Goal: Task Accomplishment & Management: Manage account settings

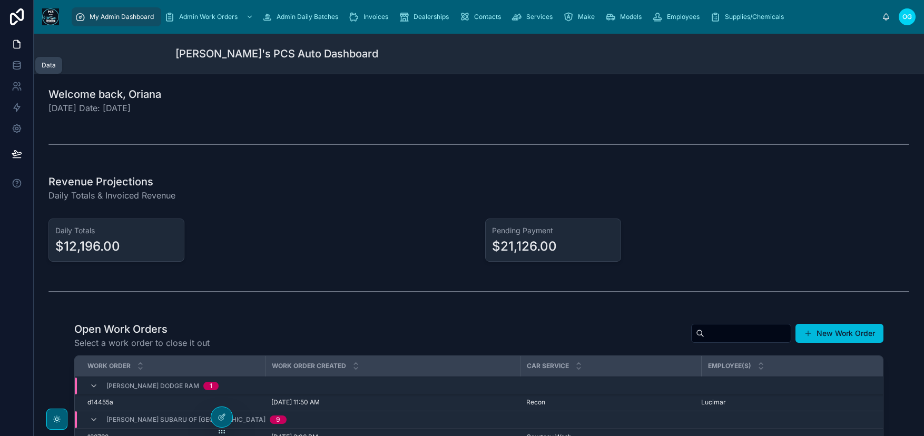
click at [17, 64] on icon at bounding box center [16, 63] width 7 height 3
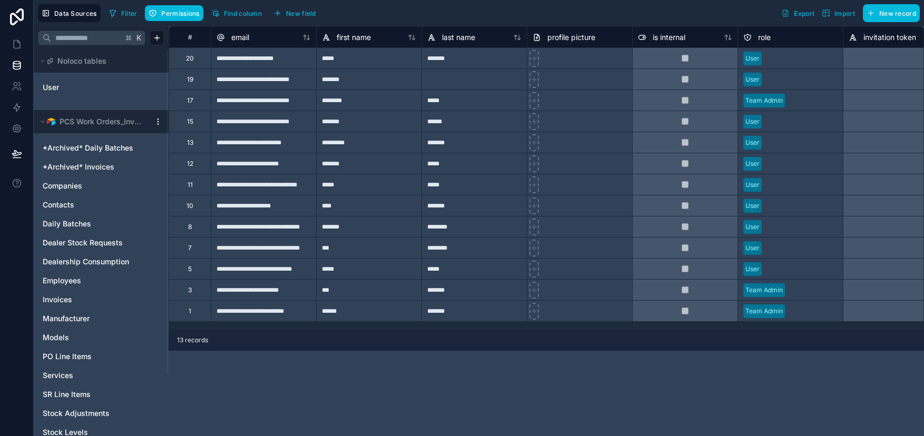
click at [75, 225] on span "Daily Batches" at bounding box center [67, 224] width 48 height 11
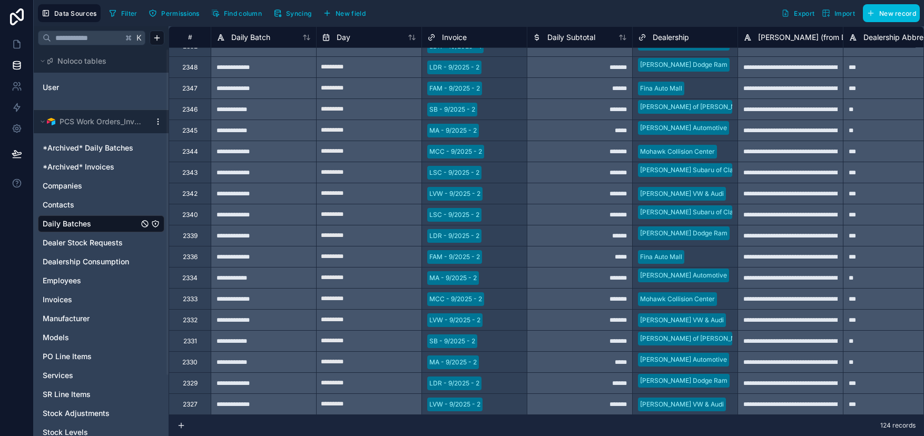
scroll to position [694, 0]
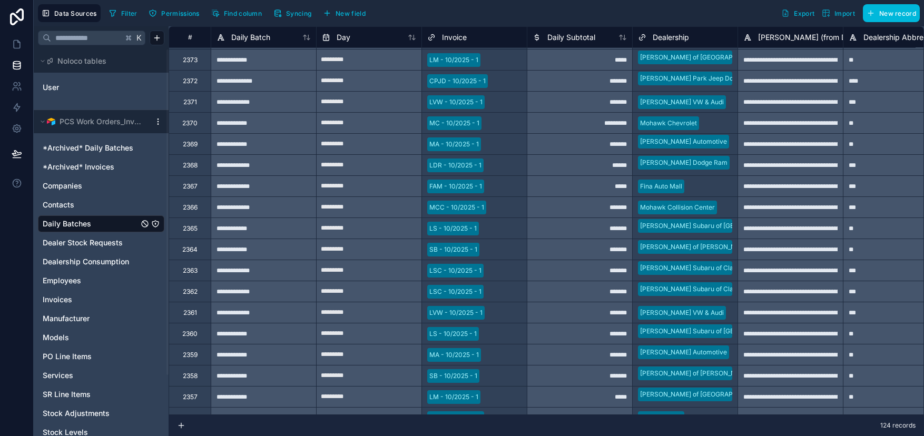
type input "**********"
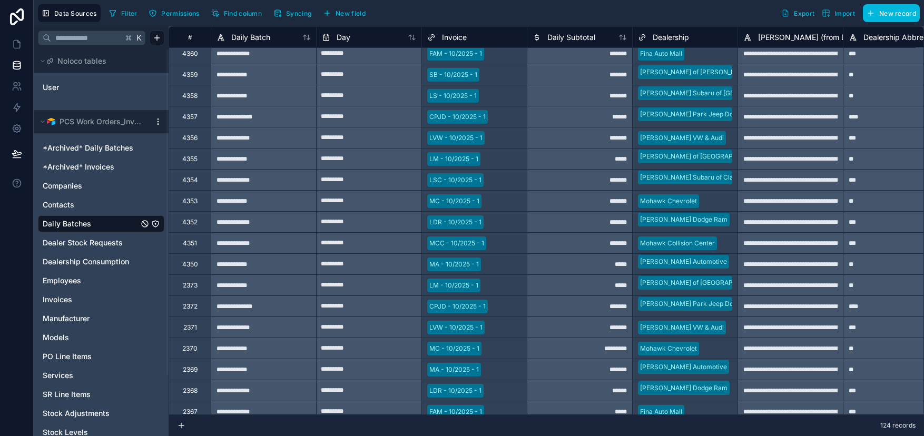
scroll to position [0, 0]
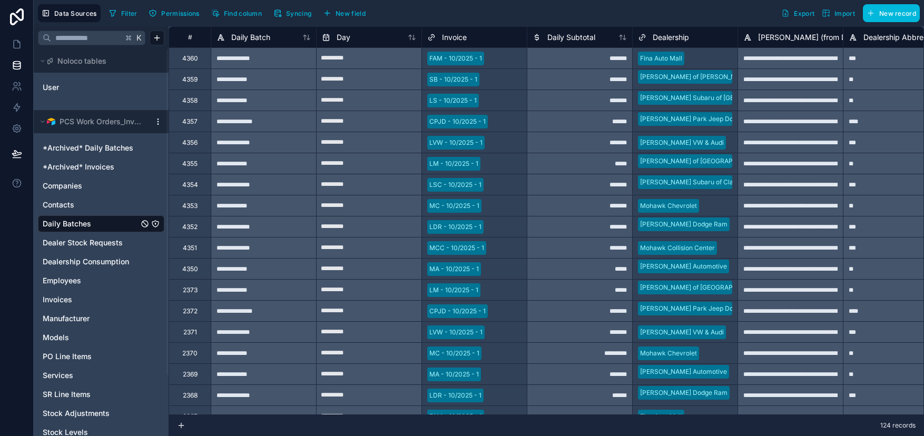
click at [101, 149] on span "*Archived* Daily Batches" at bounding box center [88, 148] width 91 height 11
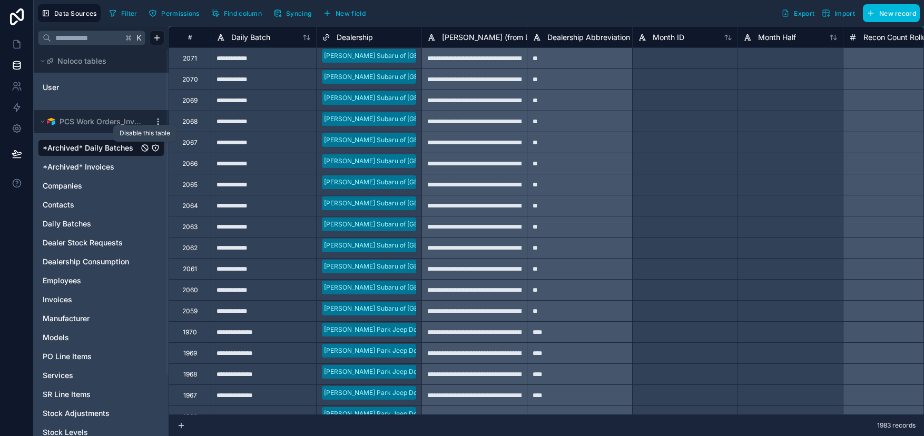
click at [144, 146] on icon "*Archived* Daily Batches" at bounding box center [145, 148] width 8 height 8
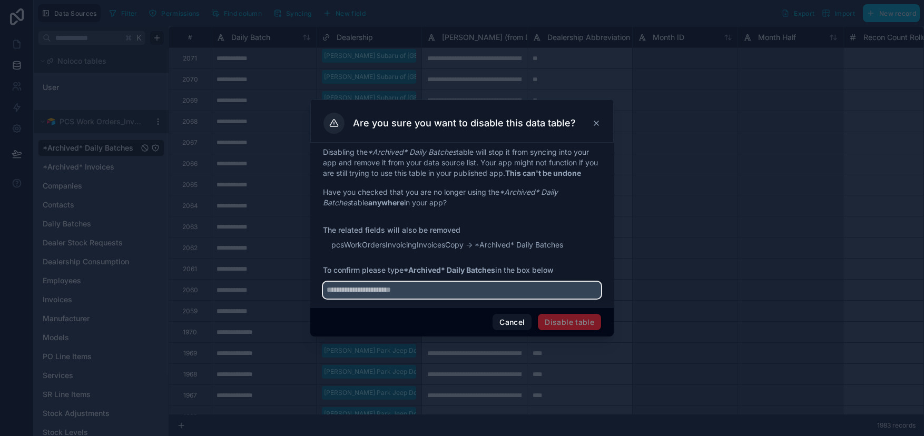
click at [417, 293] on input "text" at bounding box center [462, 290] width 278 height 17
type input "**********"
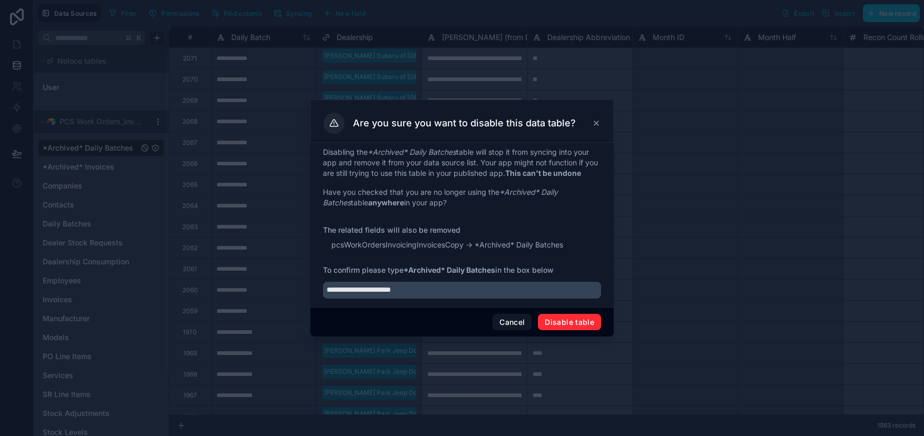
click at [589, 318] on button "Disable table" at bounding box center [569, 322] width 63 height 17
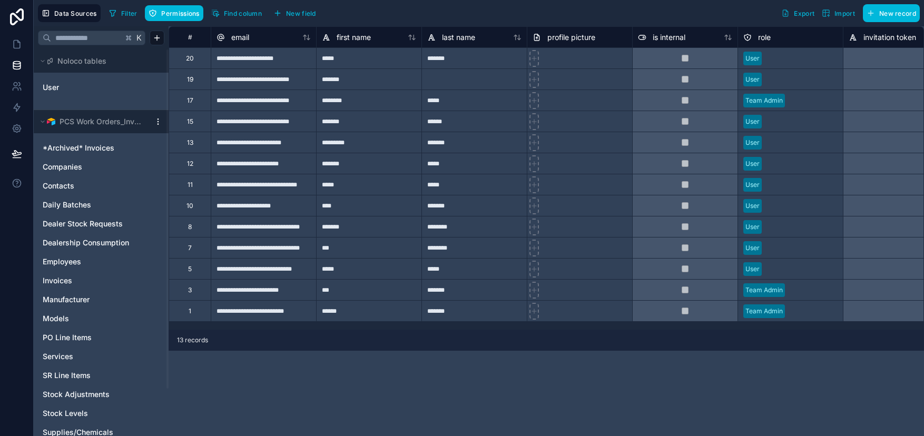
click at [109, 146] on span "*Archived* Invoices" at bounding box center [79, 148] width 72 height 11
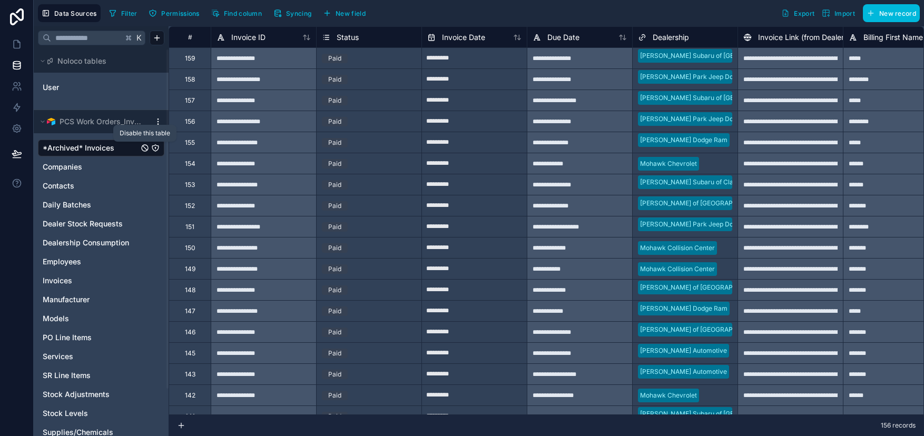
click at [145, 148] on icon "*Archived* Invoices" at bounding box center [145, 148] width 8 height 8
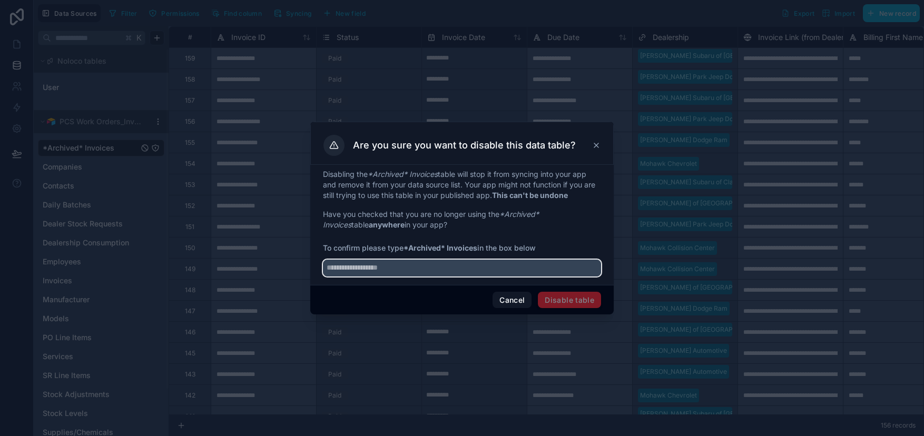
click at [415, 269] on input "text" at bounding box center [462, 268] width 278 height 17
type input "**********"
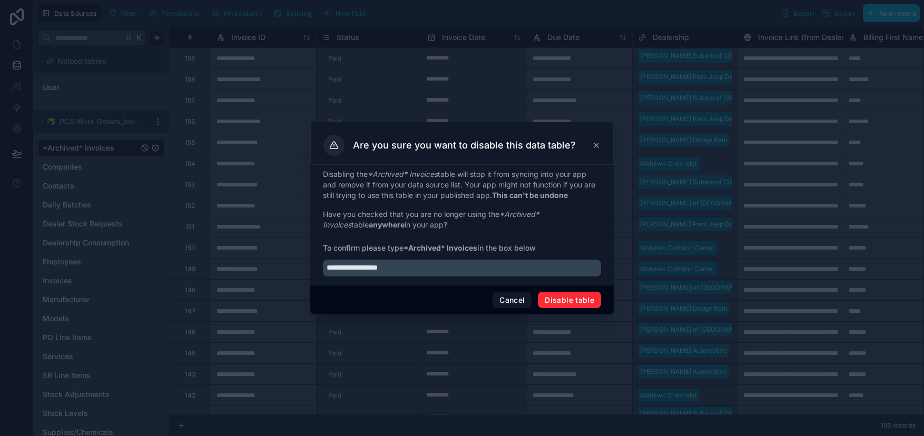
click at [565, 302] on button "Disable table" at bounding box center [569, 300] width 63 height 17
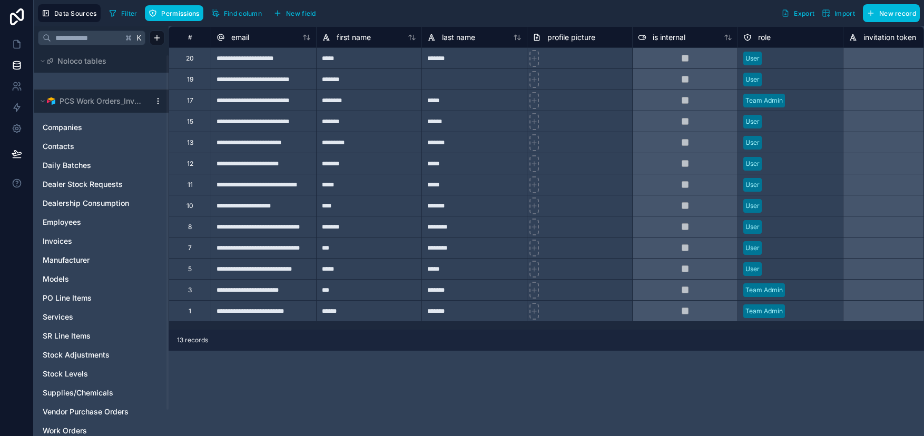
scroll to position [35, 0]
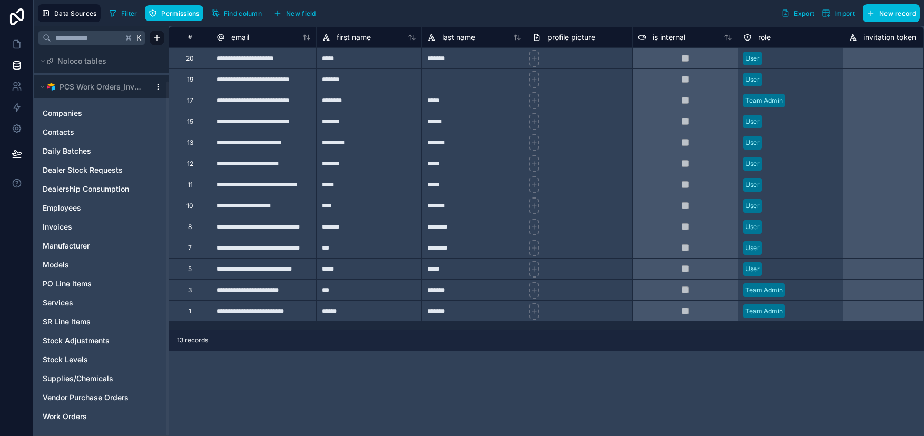
click at [90, 416] on link "Work Orders" at bounding box center [91, 416] width 96 height 11
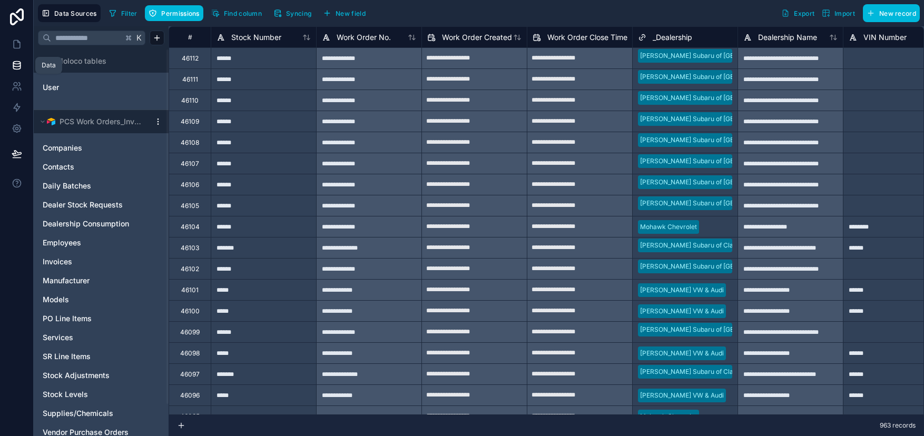
click at [19, 63] on icon at bounding box center [16, 65] width 7 height 4
click at [16, 130] on icon at bounding box center [17, 128] width 11 height 11
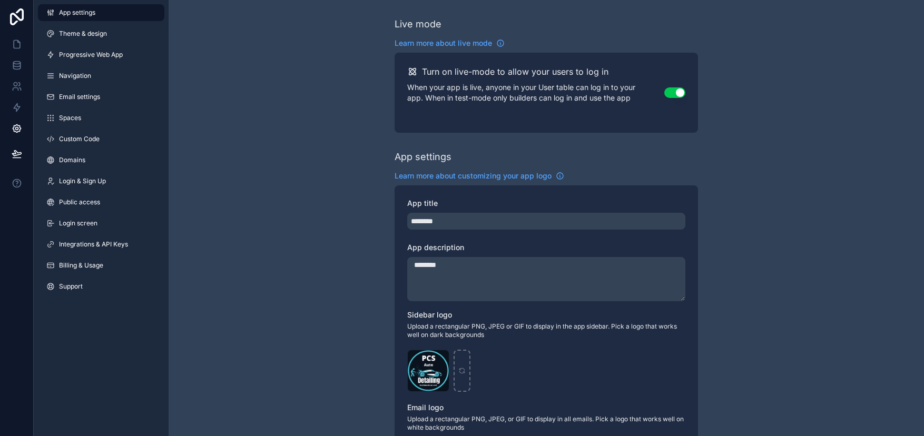
click at [74, 248] on span "Integrations & API Keys" at bounding box center [93, 244] width 69 height 8
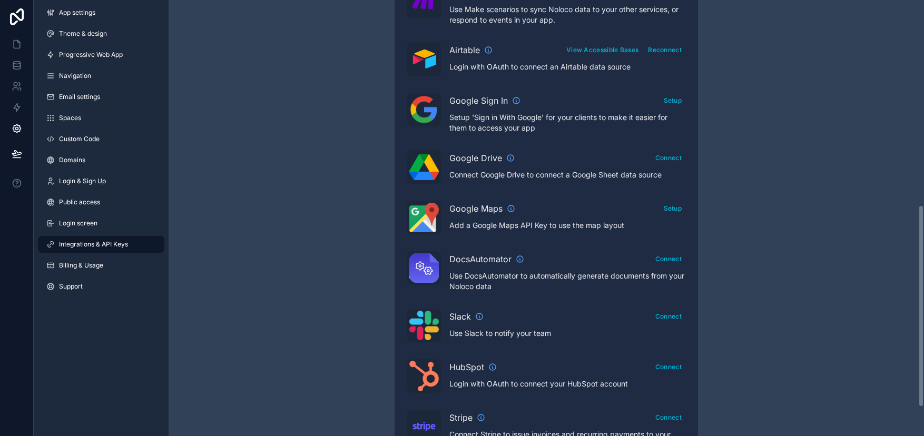
scroll to position [502, 0]
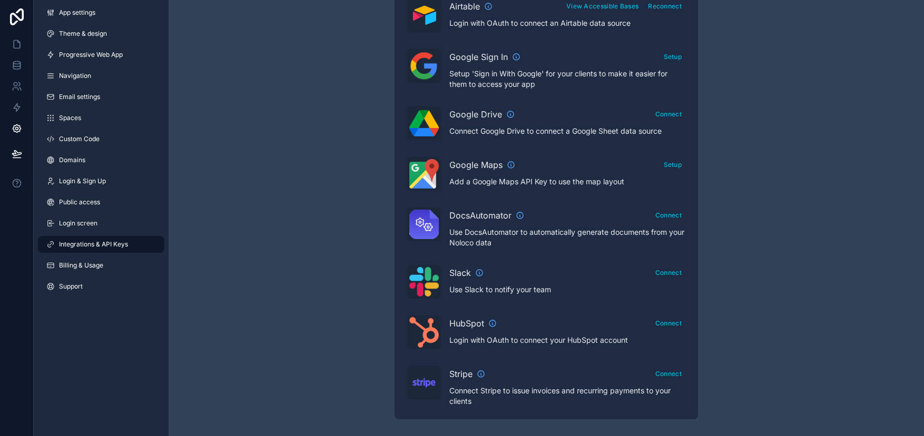
click at [102, 262] on span "Billing & Usage" at bounding box center [81, 265] width 44 height 8
